Goal: Information Seeking & Learning: Learn about a topic

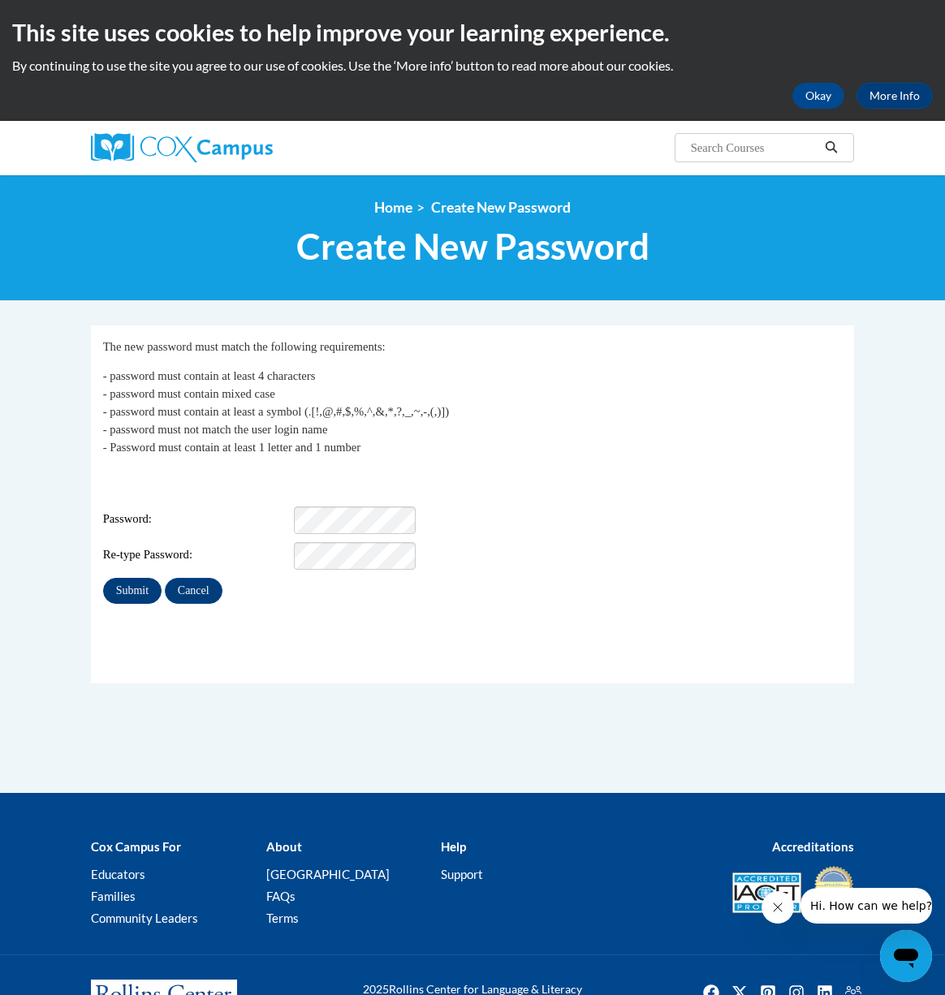
click at [122, 578] on input "Submit" at bounding box center [132, 591] width 58 height 26
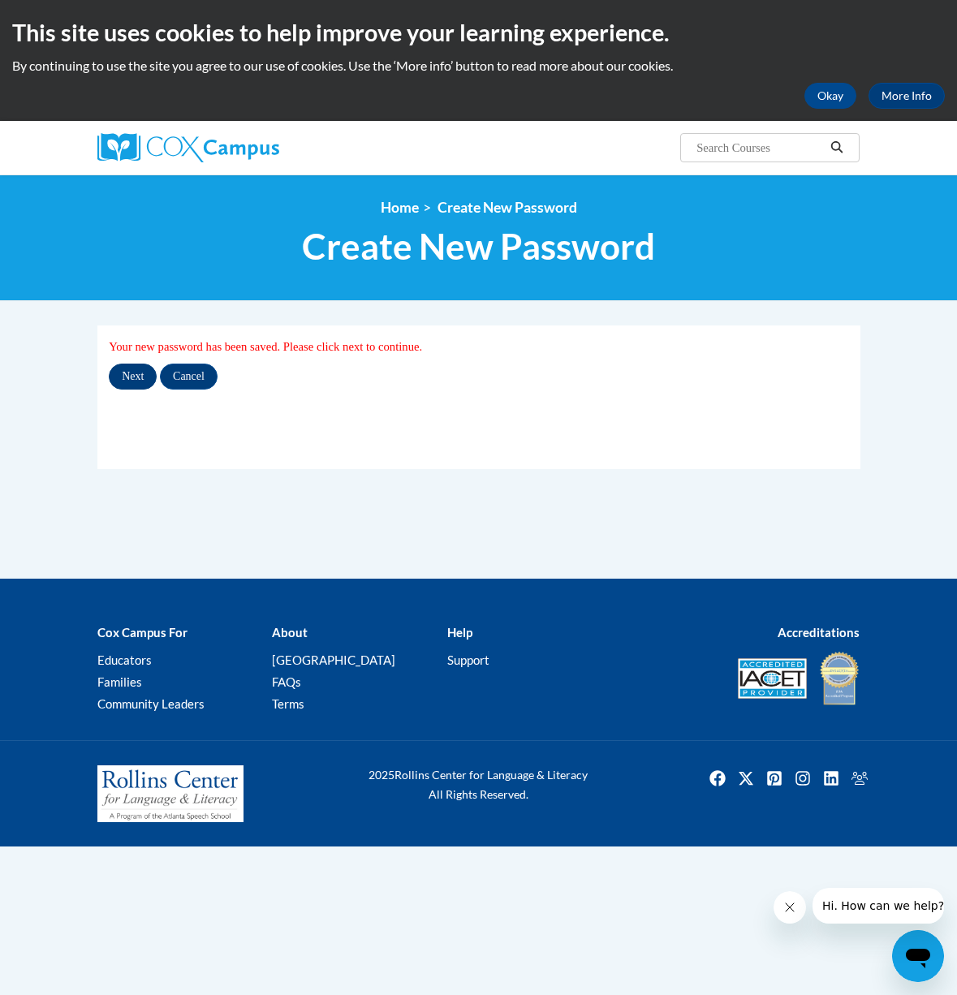
click at [146, 378] on input "Next" at bounding box center [133, 377] width 48 height 26
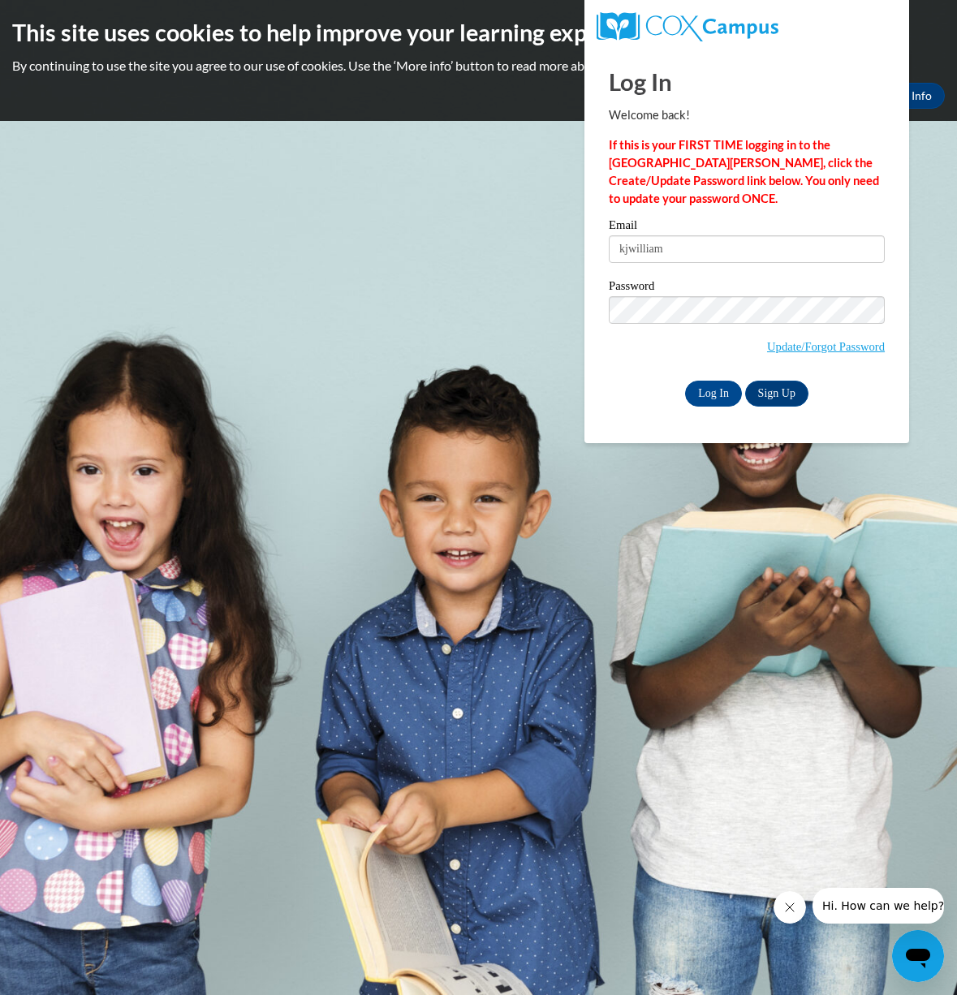
type input "kjwilliams"
type input "Kelly_Williams_dPA3F"
click at [704, 395] on input "Log In" at bounding box center [713, 394] width 57 height 26
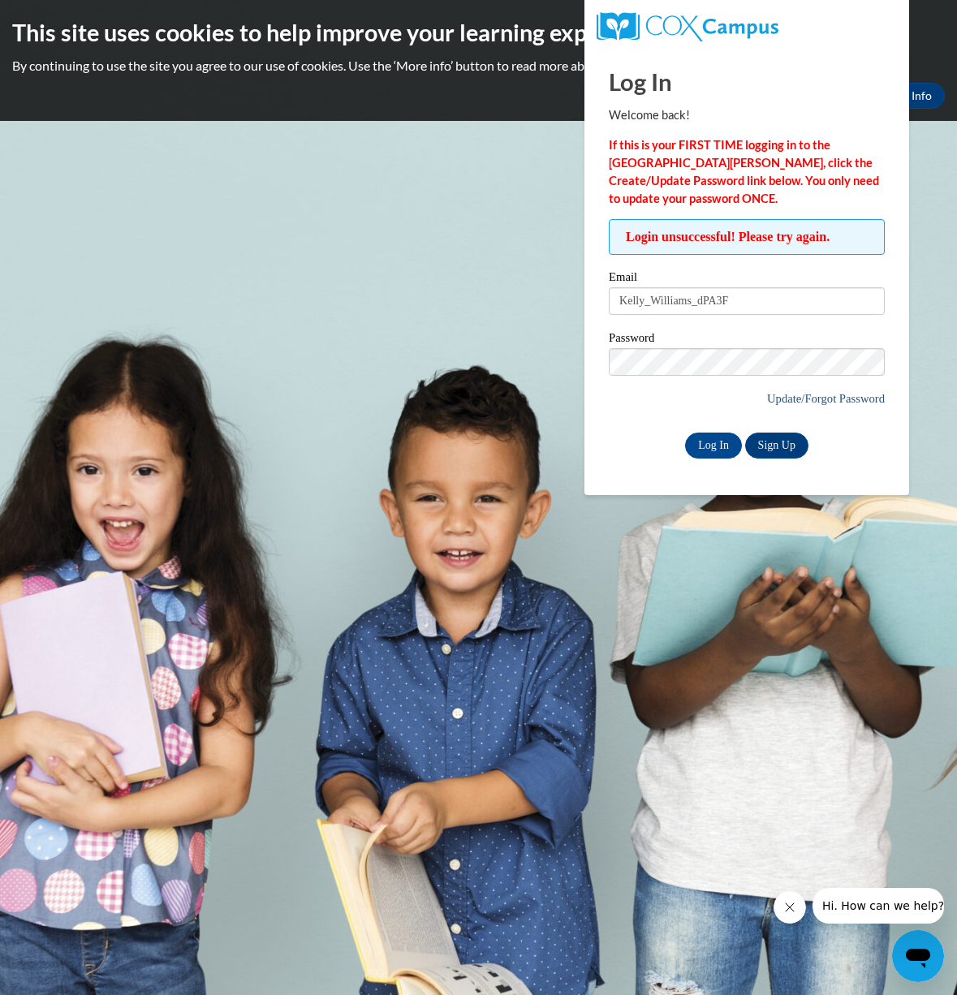
click at [848, 398] on link "Update/Forgot Password" at bounding box center [826, 398] width 118 height 13
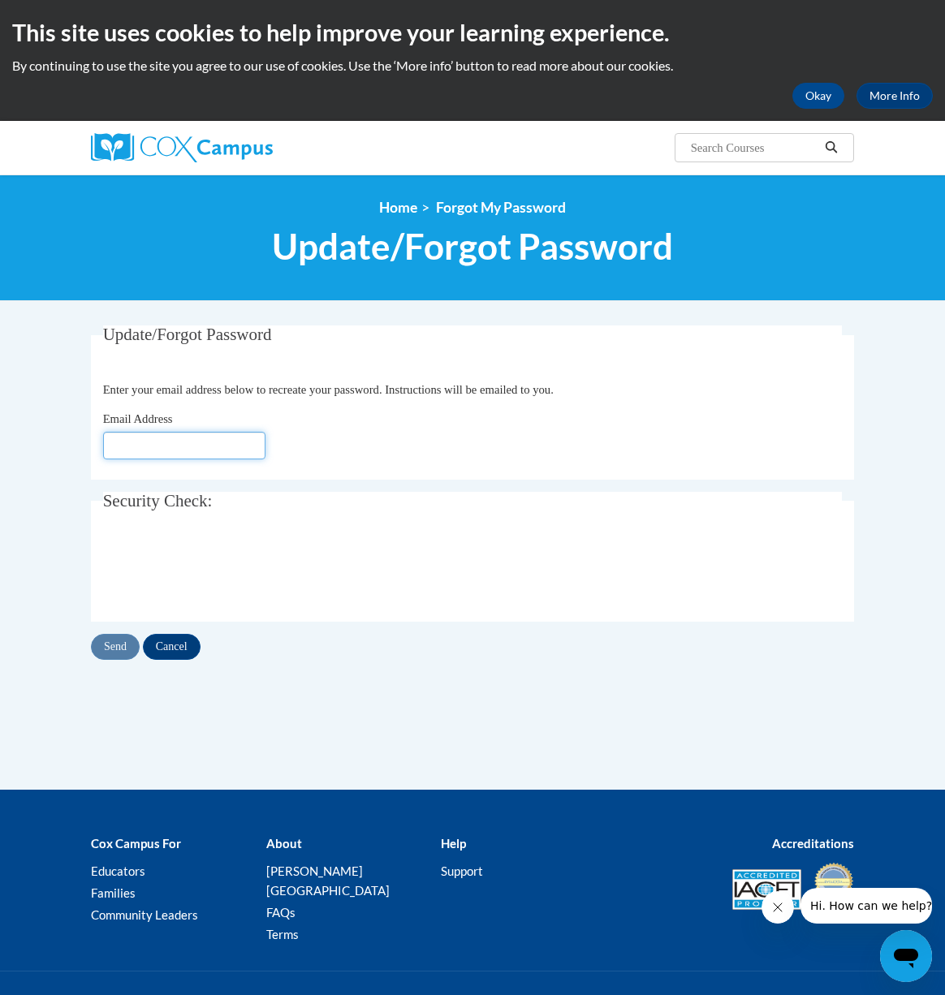
click at [176, 449] on input "Email Address" at bounding box center [184, 446] width 162 height 28
type input "kjwillia"
type input "[EMAIL_ADDRESS][DOMAIN_NAME]"
click at [128, 636] on input "Send" at bounding box center [115, 647] width 49 height 26
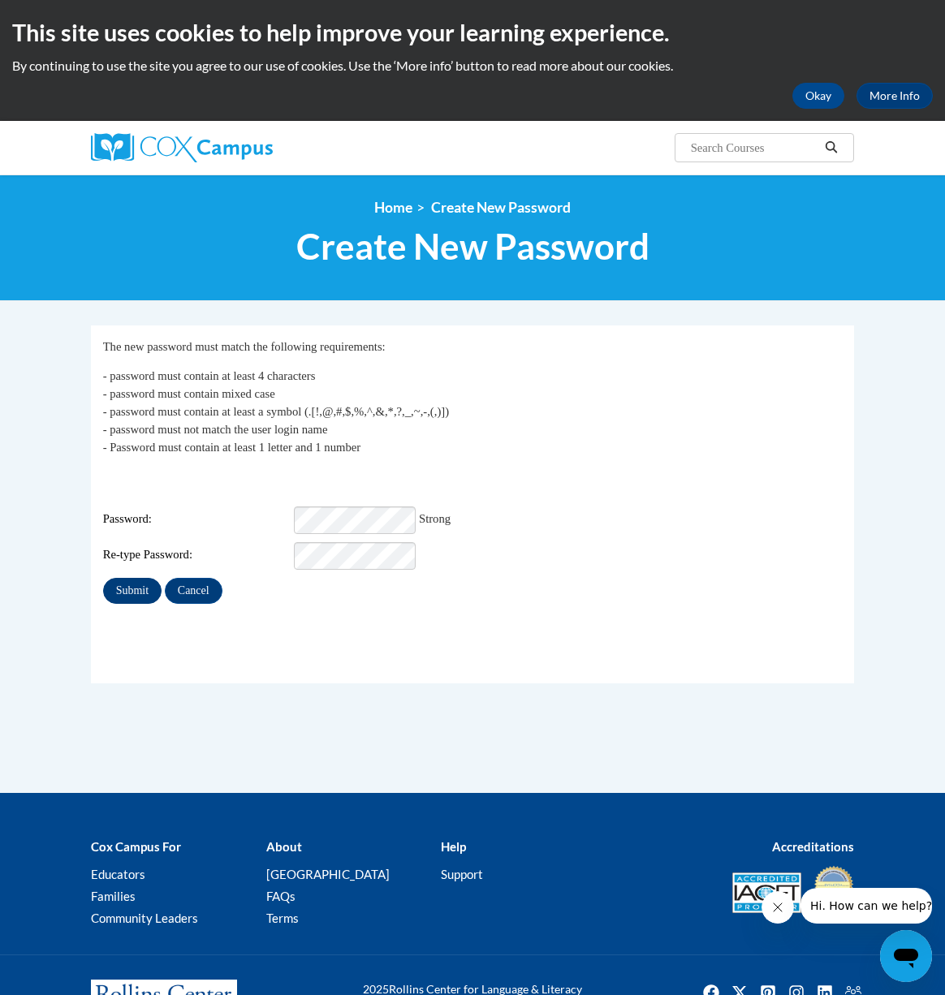
click at [145, 578] on input "Submit" at bounding box center [132, 591] width 58 height 26
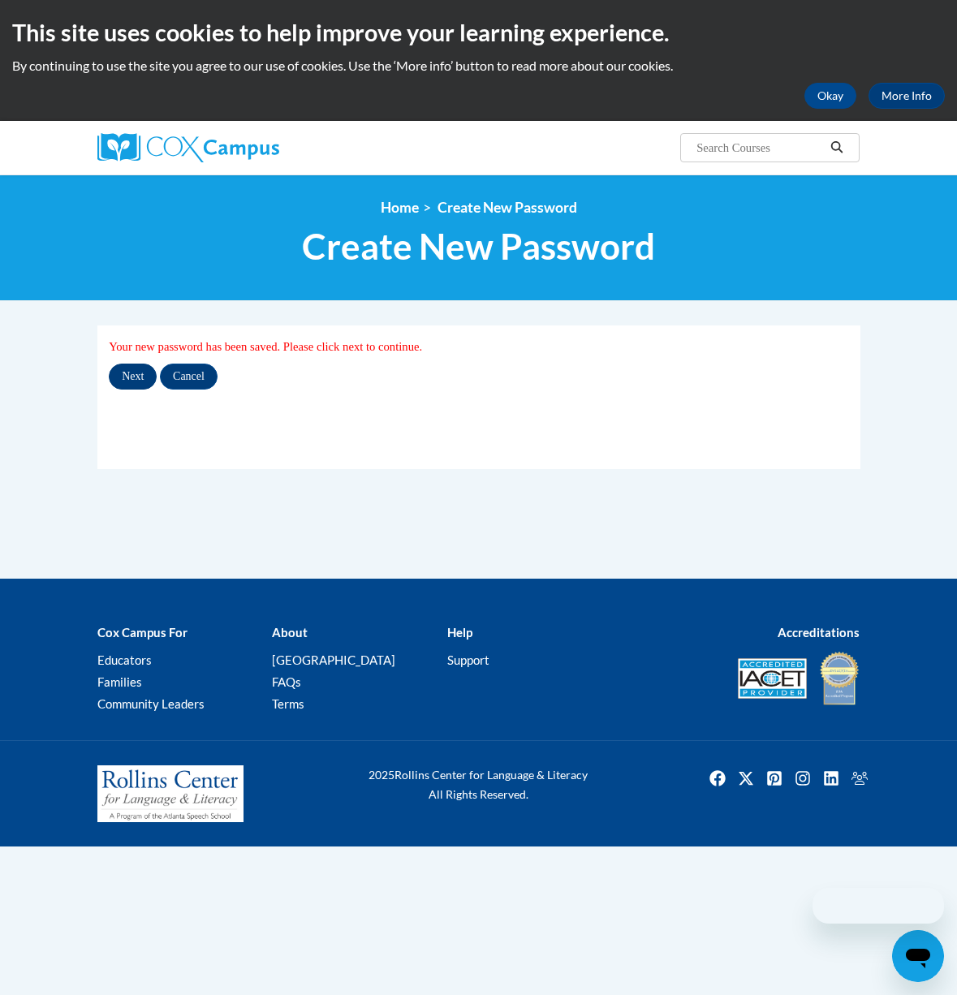
click at [121, 373] on input "Next" at bounding box center [133, 377] width 48 height 26
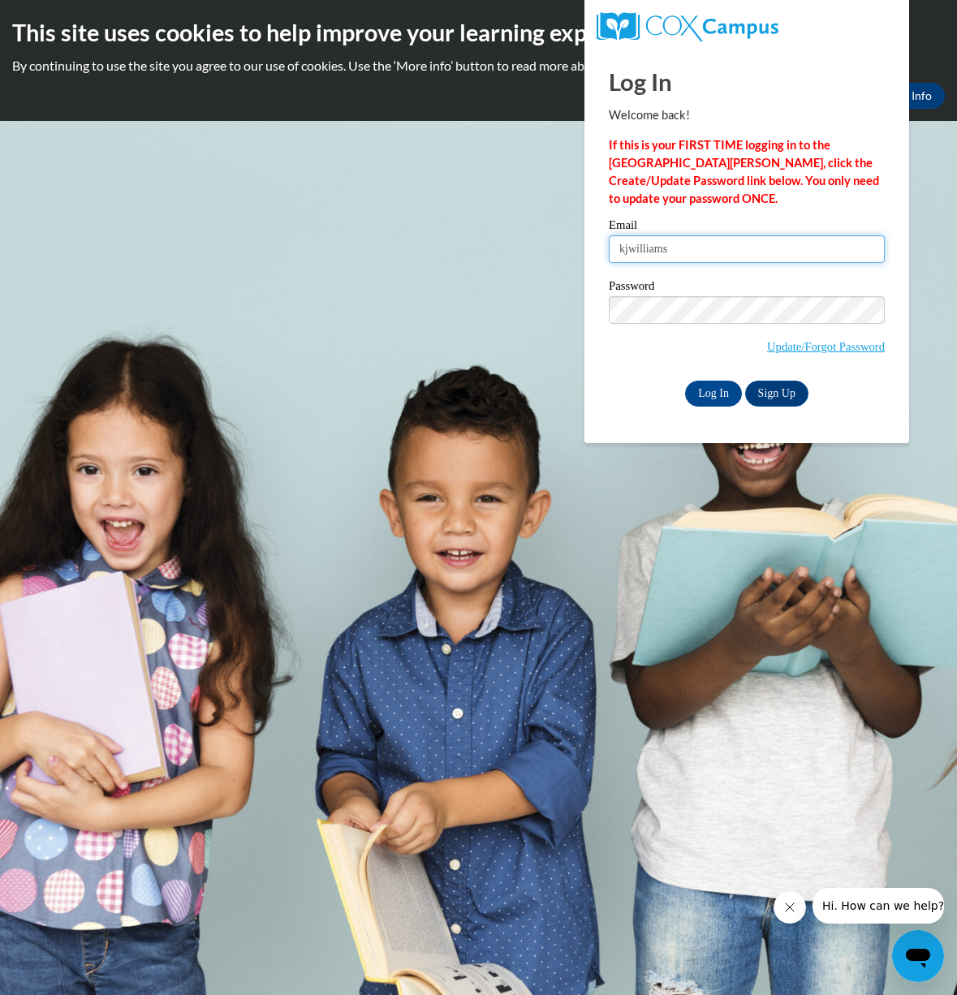
type input "kjwilliams@uga.edu"
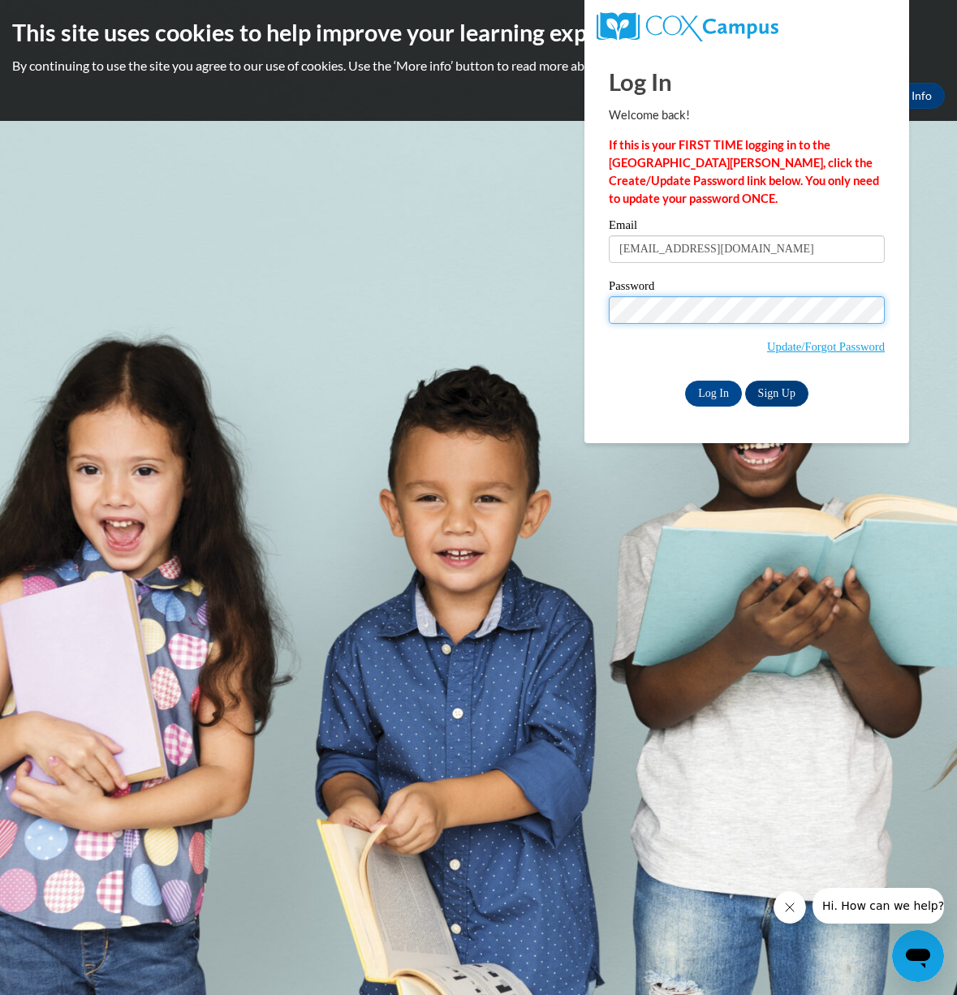
click at [712, 390] on input "Log In" at bounding box center [713, 394] width 57 height 26
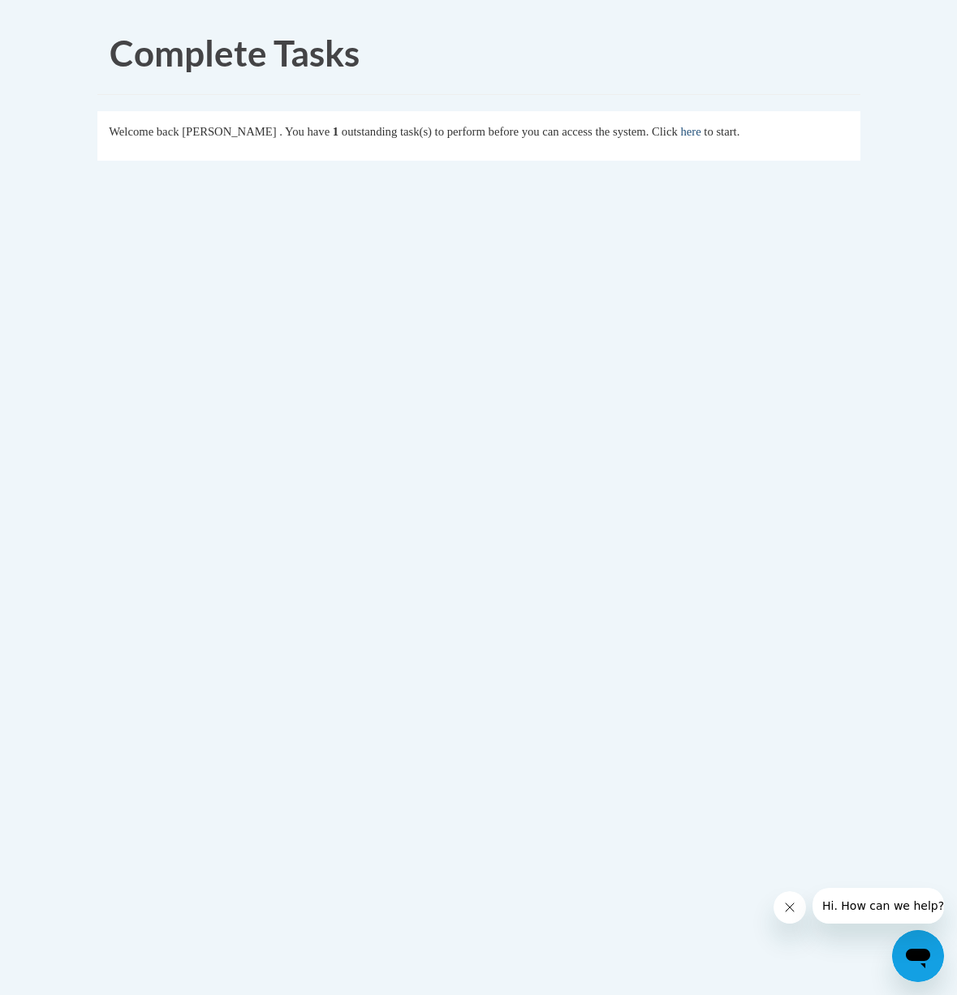
click at [701, 127] on link "here" at bounding box center [690, 131] width 20 height 13
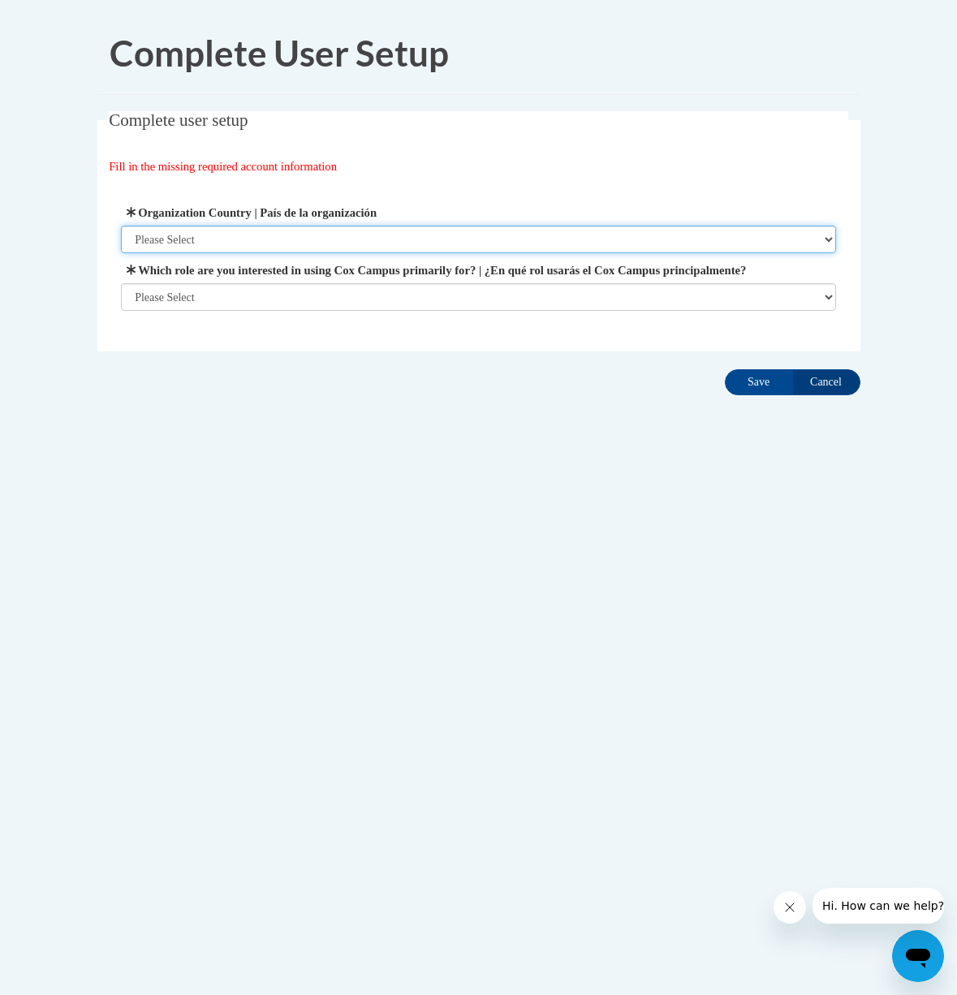
select select "ad49bcad-a171-4b2e-b99c-48b446064914"
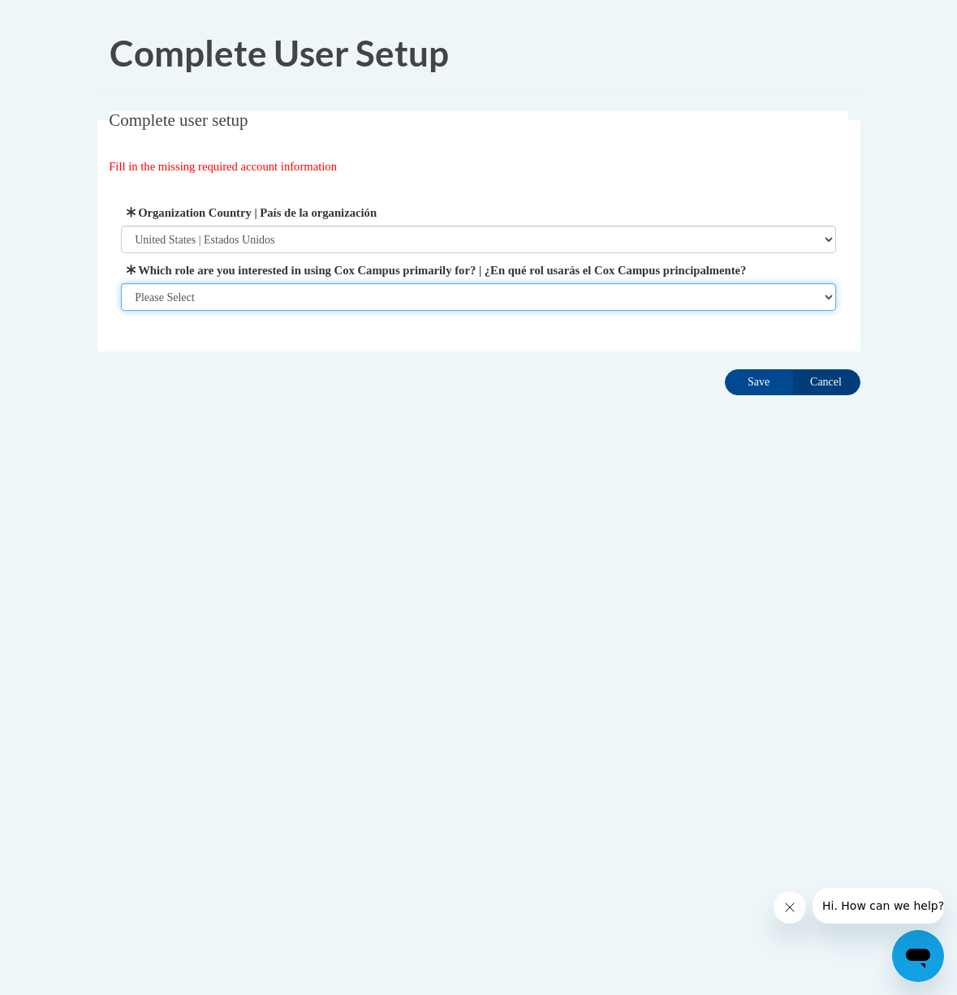
select select "5a18ea06-2b54-4451-96f2-d152daf9eac5"
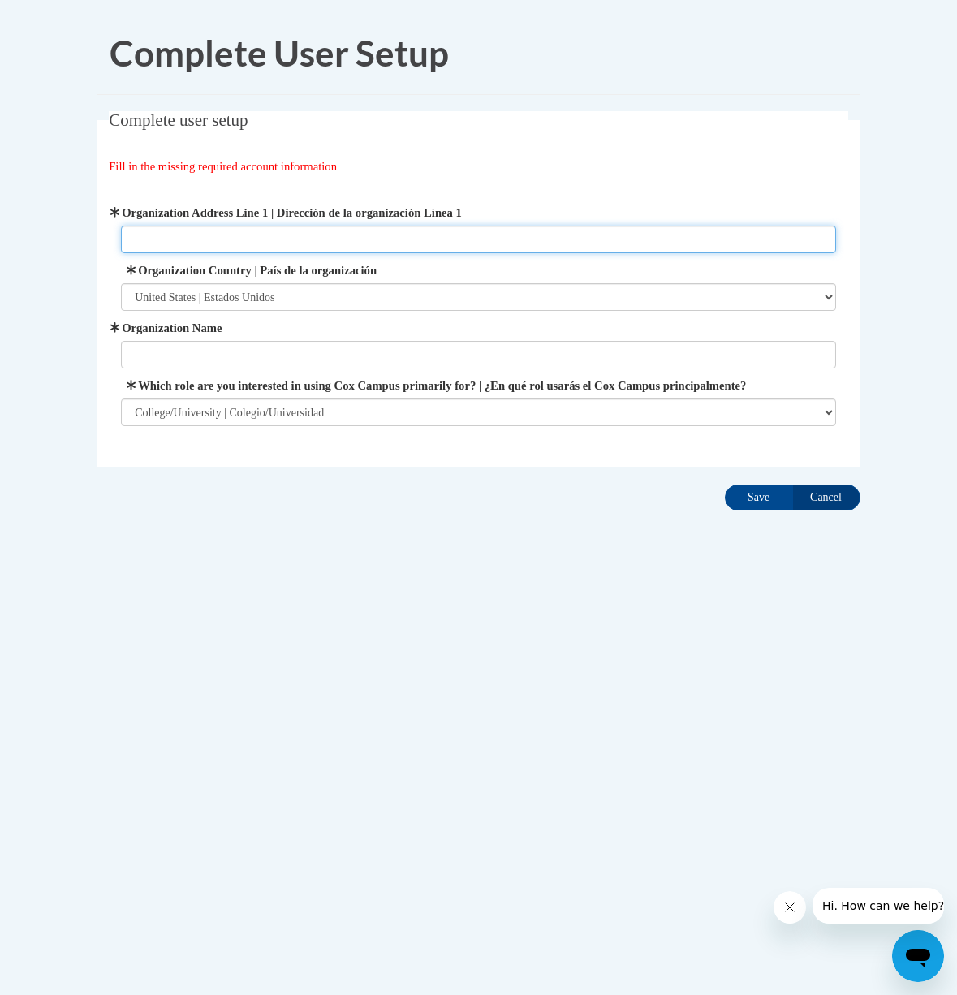
click at [187, 244] on input "Organization Address Line 1 | Dirección de la organización Línea 1" at bounding box center [478, 240] width 715 height 28
type input "110 Carlton St"
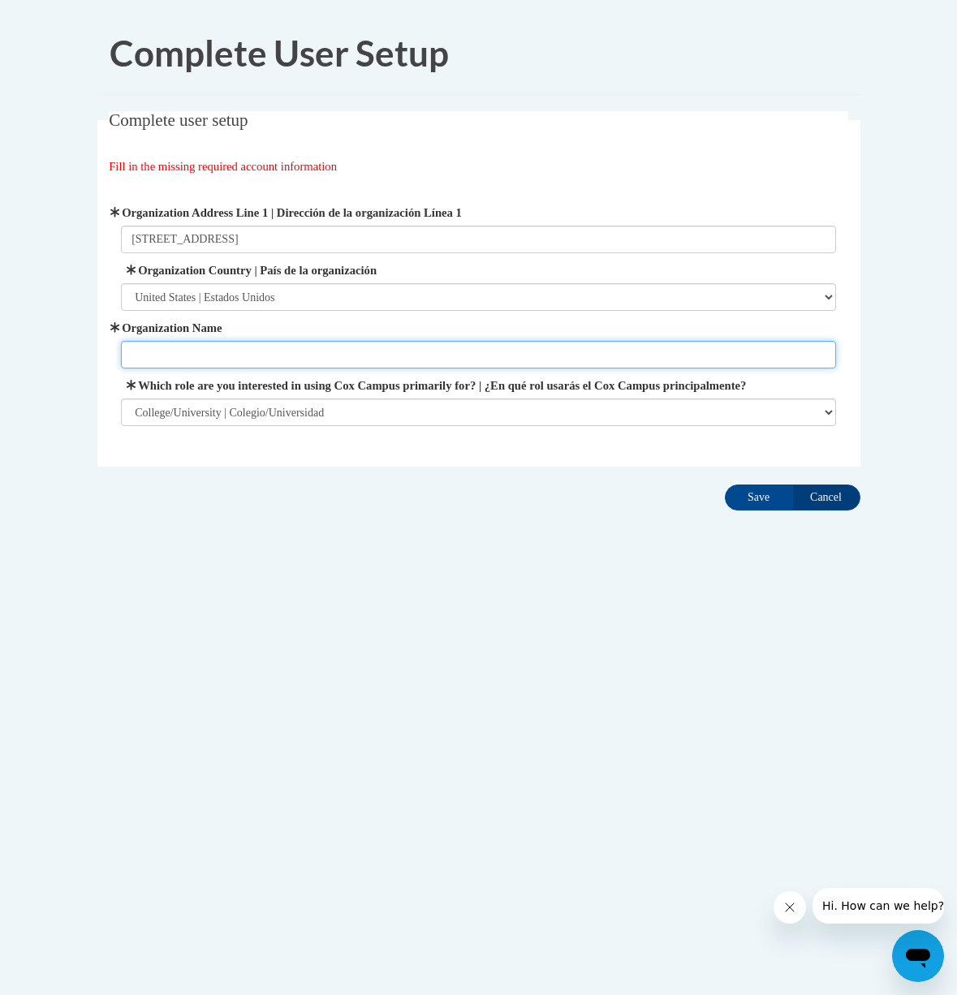
click at [176, 341] on input "Organization Name" at bounding box center [478, 355] width 715 height 28
type input "University of Georgia"
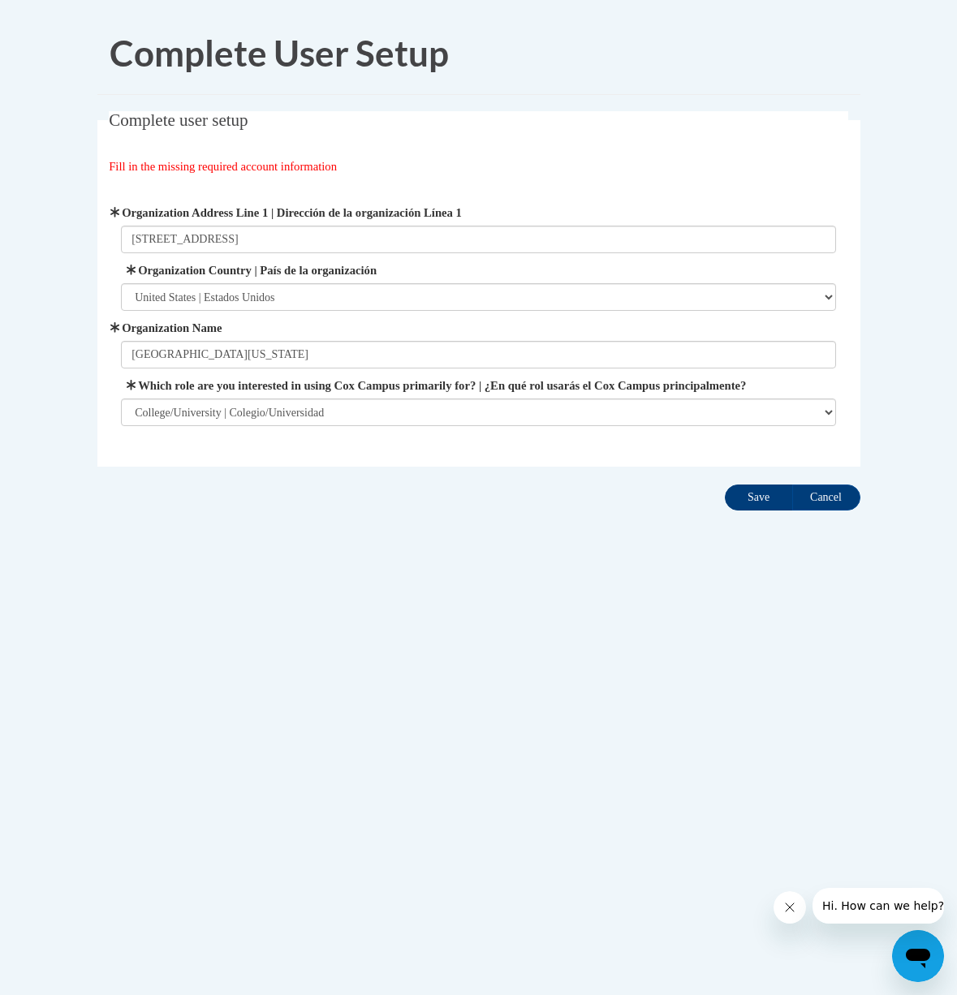
click at [754, 511] on input "Save" at bounding box center [759, 498] width 68 height 26
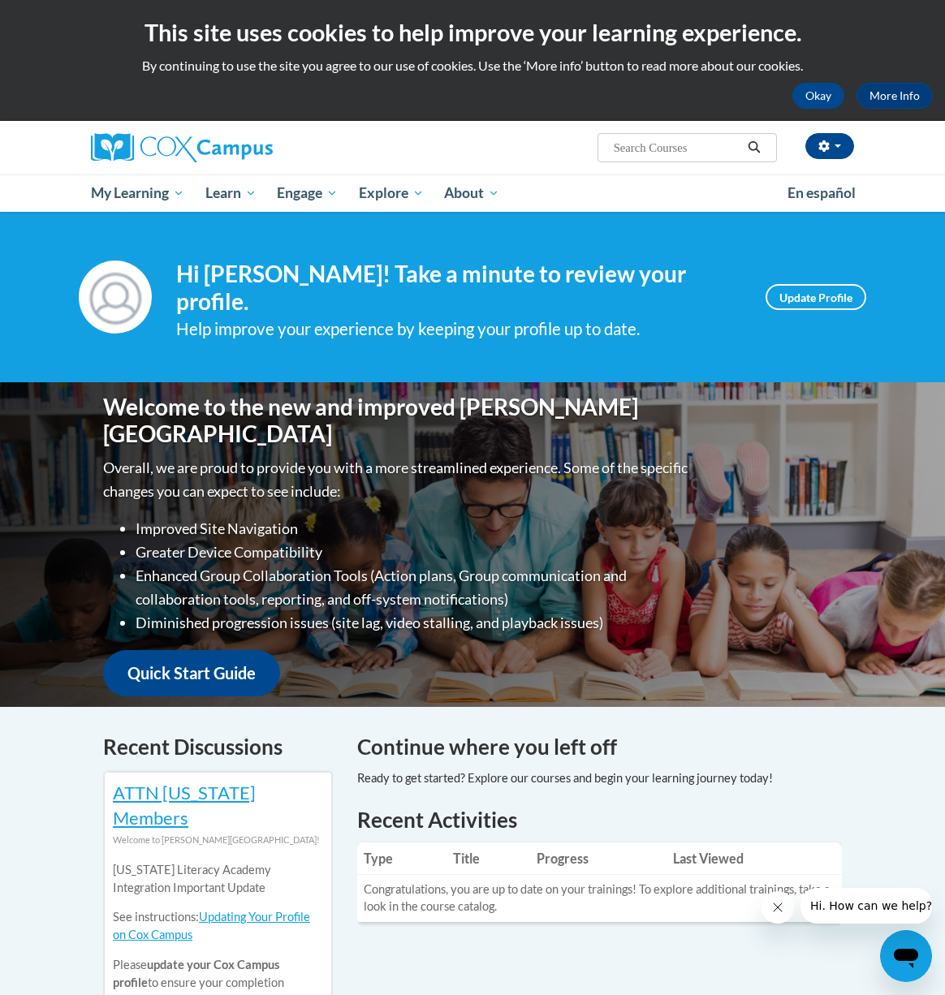
click at [658, 145] on input "Search..." at bounding box center [677, 147] width 130 height 19
type input "dyslexia"
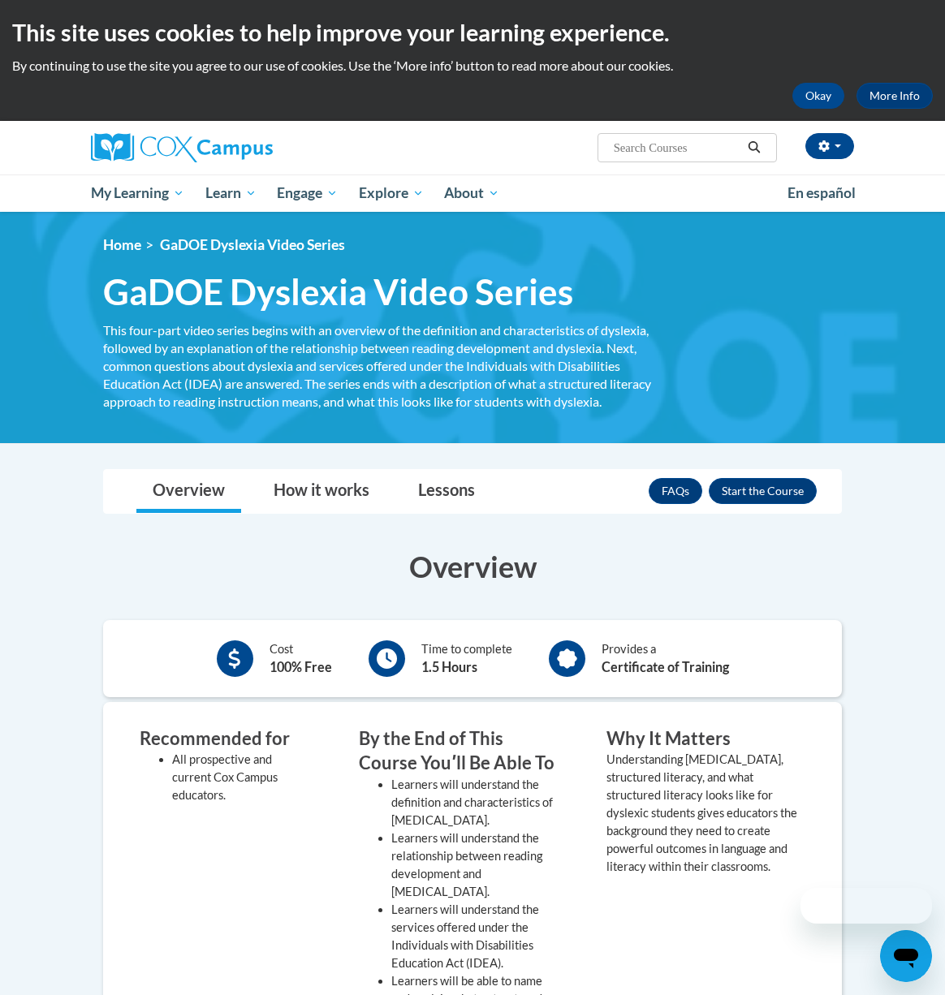
scroll to position [26, 0]
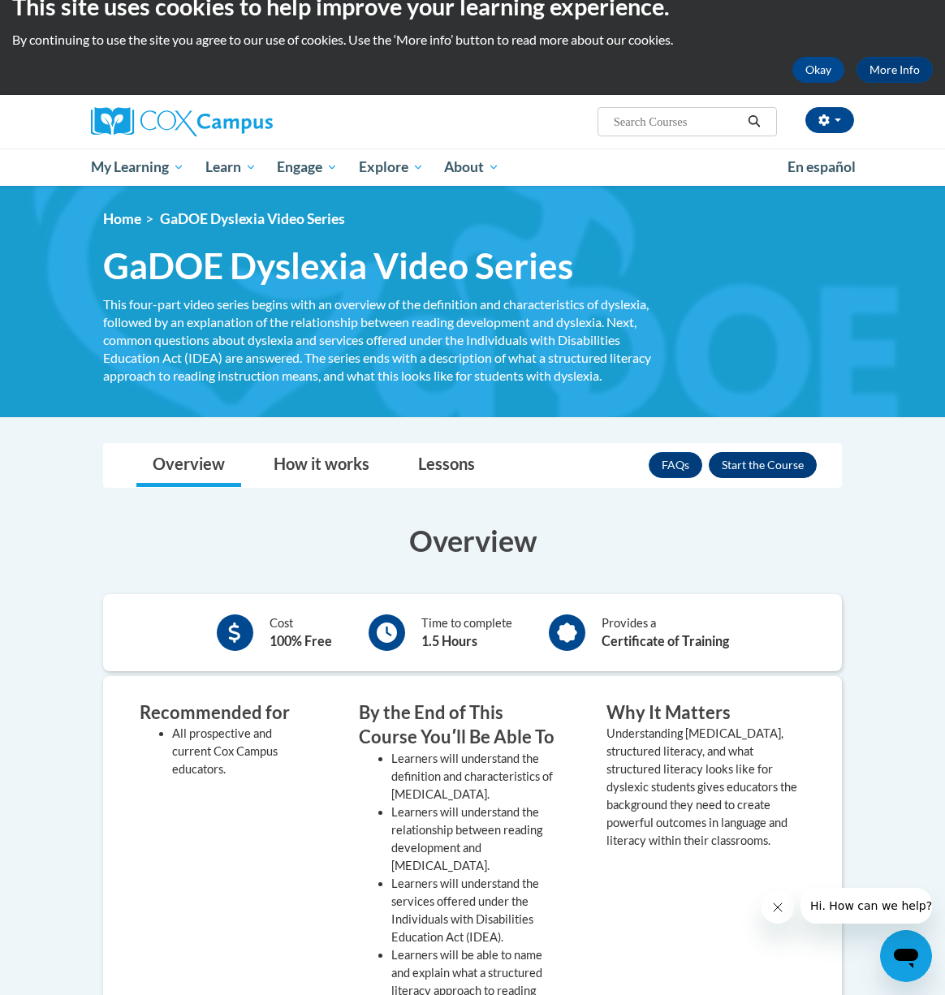
click at [783, 466] on button "Enroll" at bounding box center [763, 465] width 108 height 26
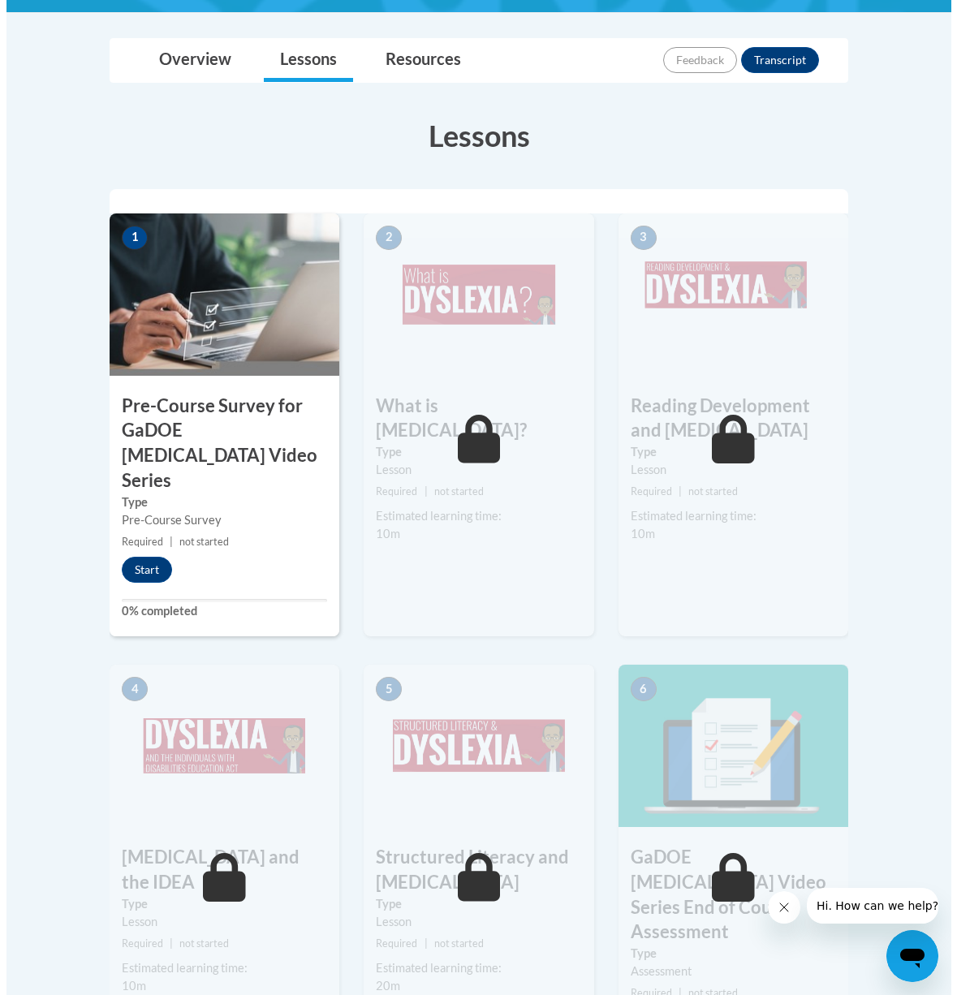
scroll to position [692, 0]
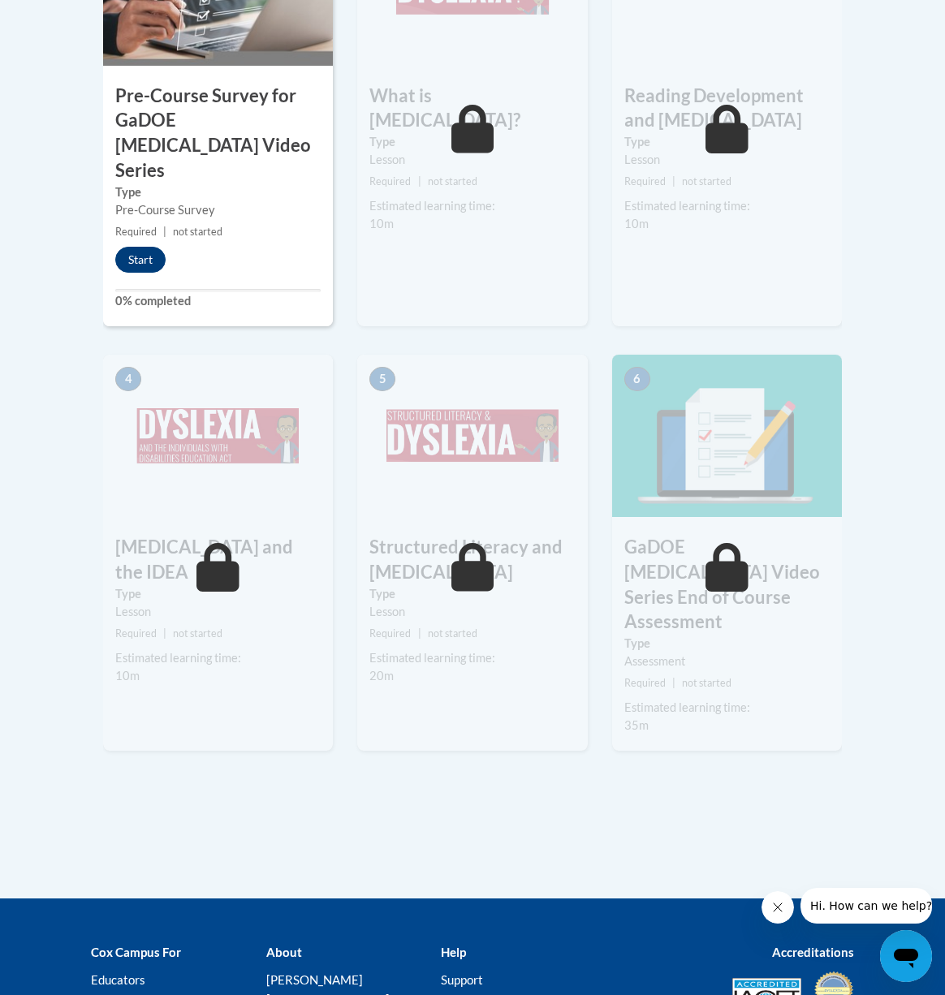
click at [149, 247] on button "Start" at bounding box center [140, 260] width 50 height 26
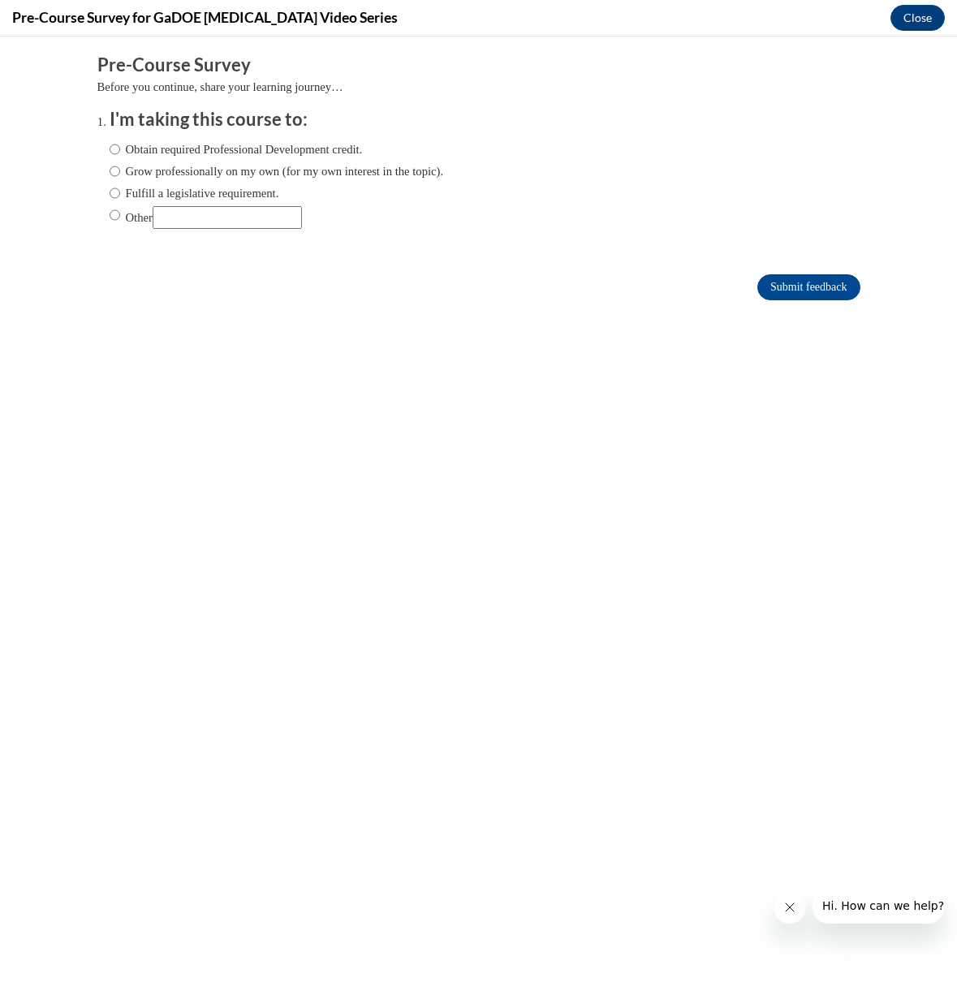
scroll to position [0, 0]
click at [140, 170] on label "Grow professionally on my own (for my own interest in the topic)." at bounding box center [277, 171] width 334 height 18
click at [120, 170] on input "Grow professionally on my own (for my own interest in the topic)." at bounding box center [115, 171] width 11 height 18
radio input "true"
click at [766, 281] on input "Submit feedback" at bounding box center [808, 287] width 102 height 26
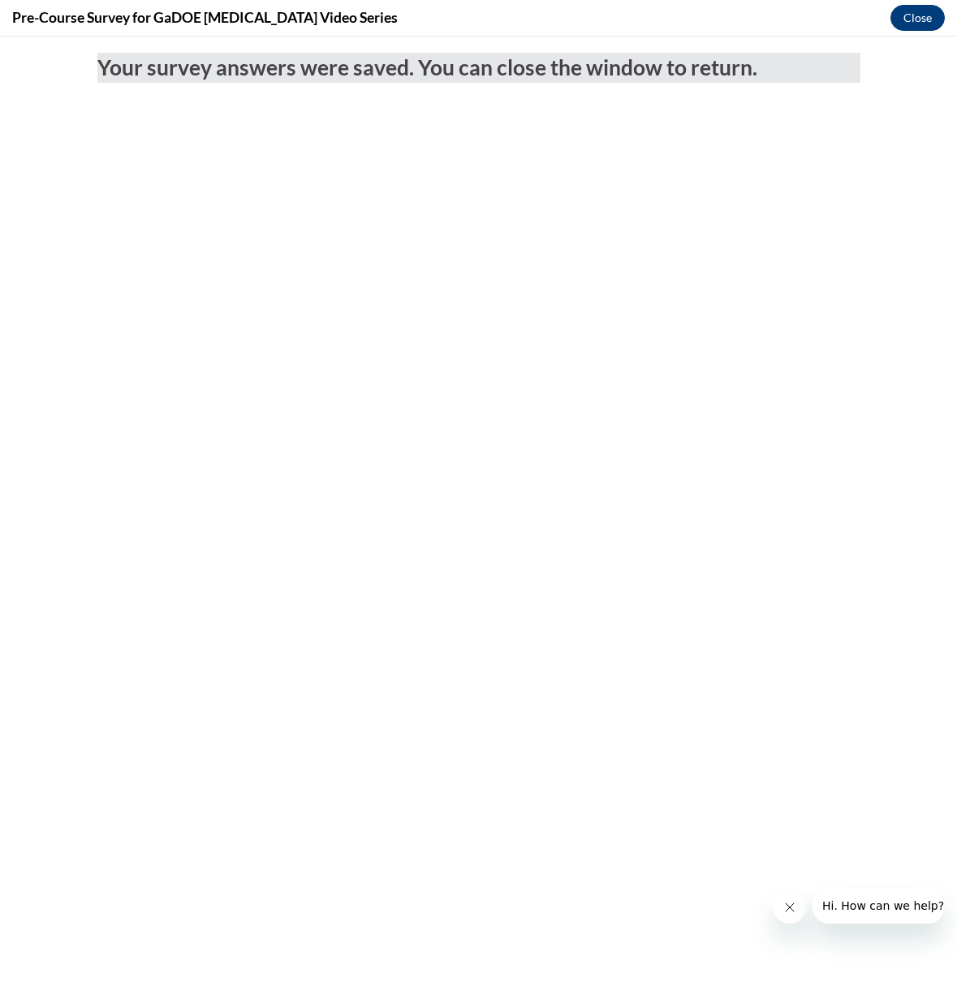
click at [917, 14] on button "Close" at bounding box center [918, 18] width 54 height 26
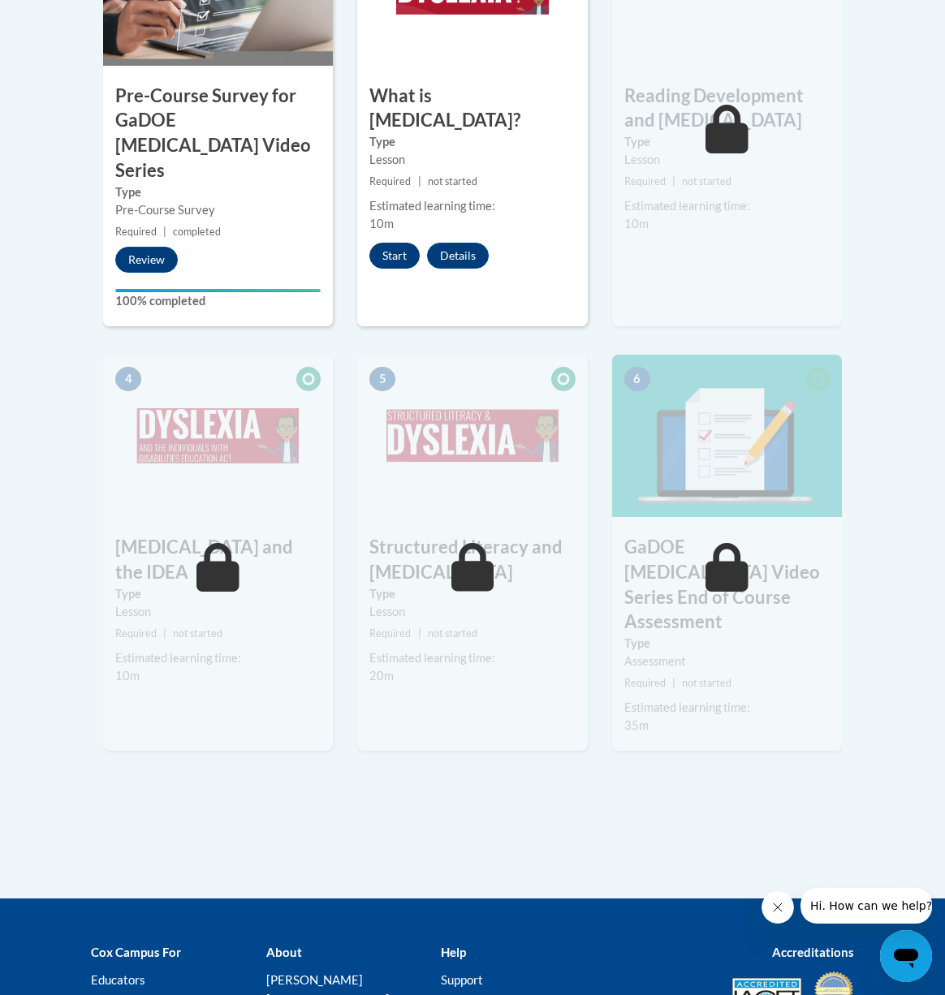
click at [393, 243] on button "Start" at bounding box center [394, 256] width 50 height 26
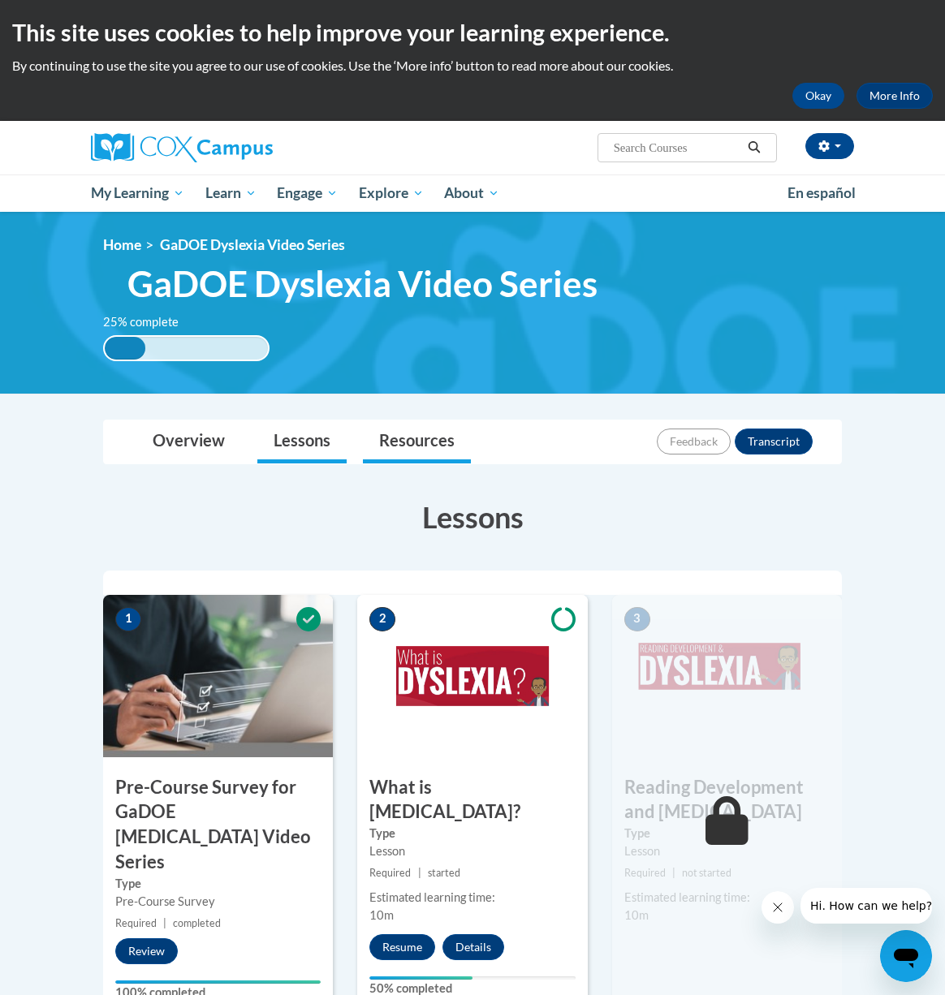
click at [426, 441] on link "Resources" at bounding box center [417, 442] width 108 height 43
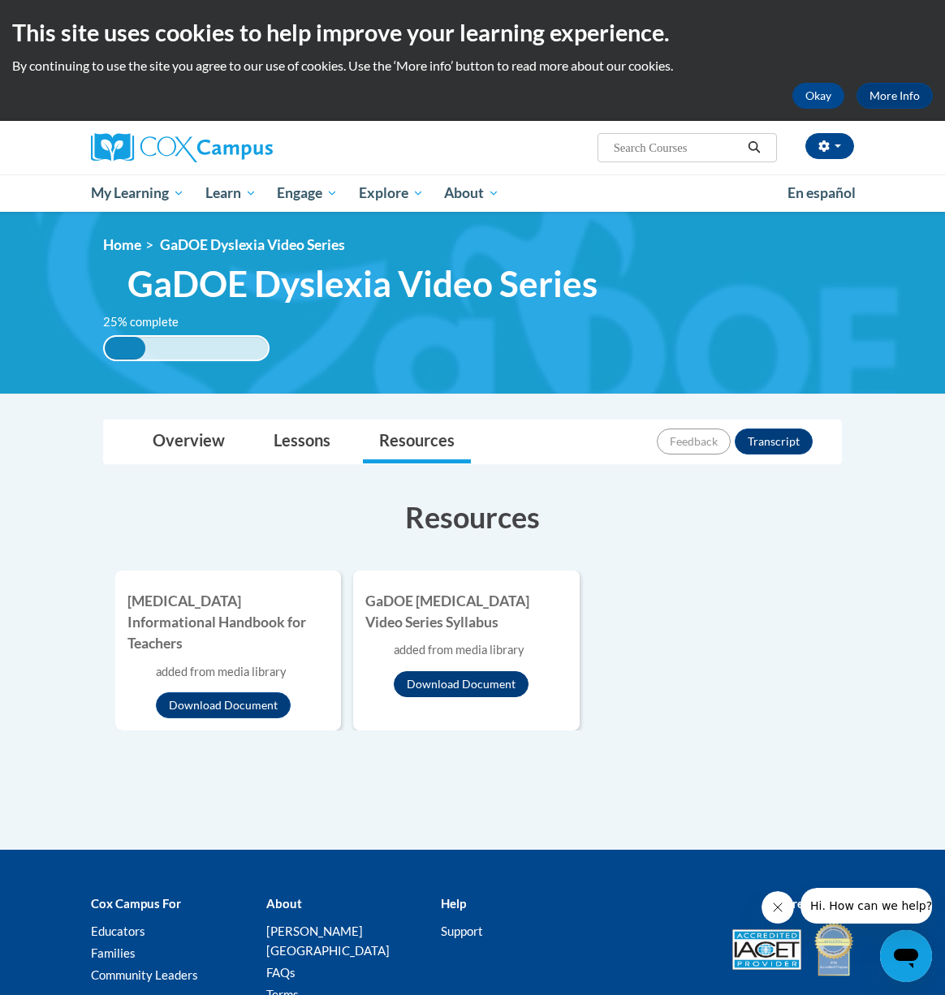
click at [490, 684] on button "Download Document" at bounding box center [461, 684] width 135 height 26
